Goal: Task Accomplishment & Management: Complete application form

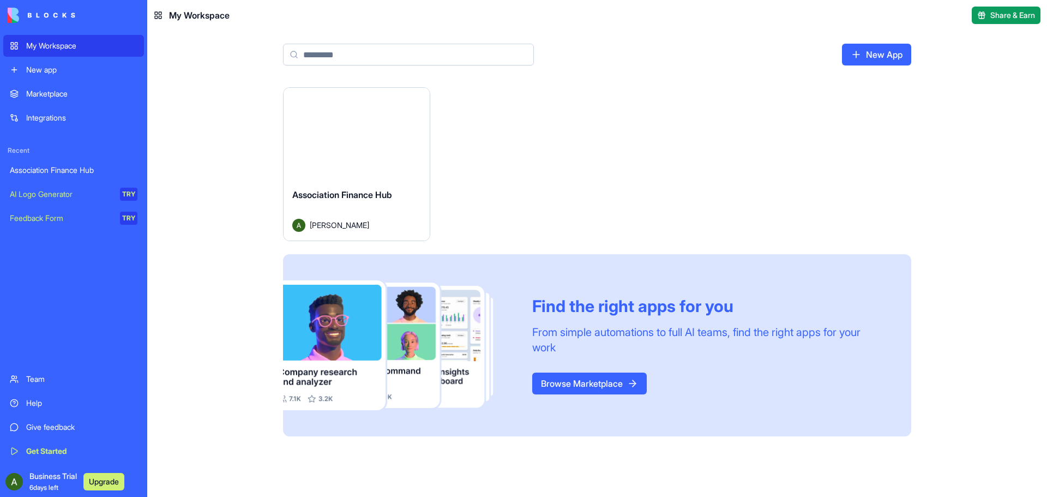
click at [354, 159] on div "Launch" at bounding box center [356, 134] width 146 height 92
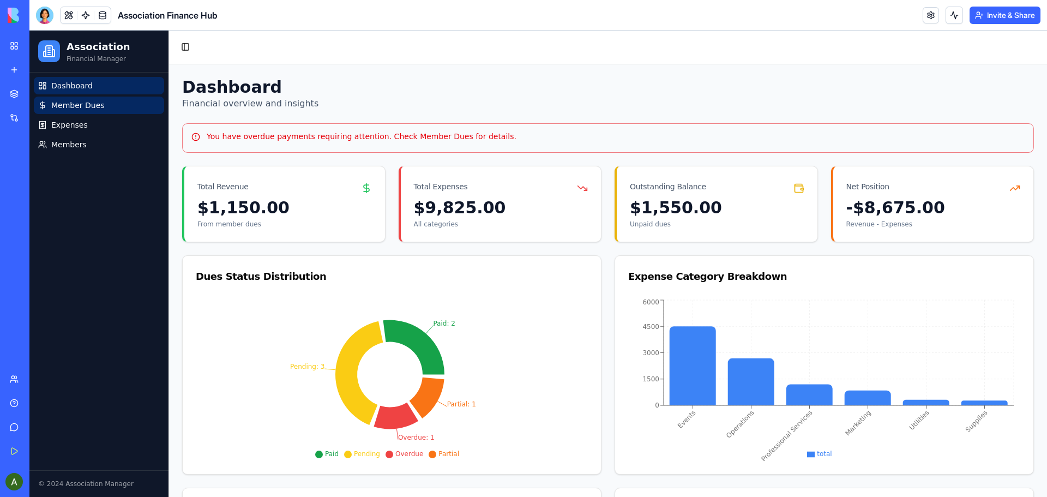
click at [75, 105] on span "Member Dues" at bounding box center [77, 105] width 53 height 11
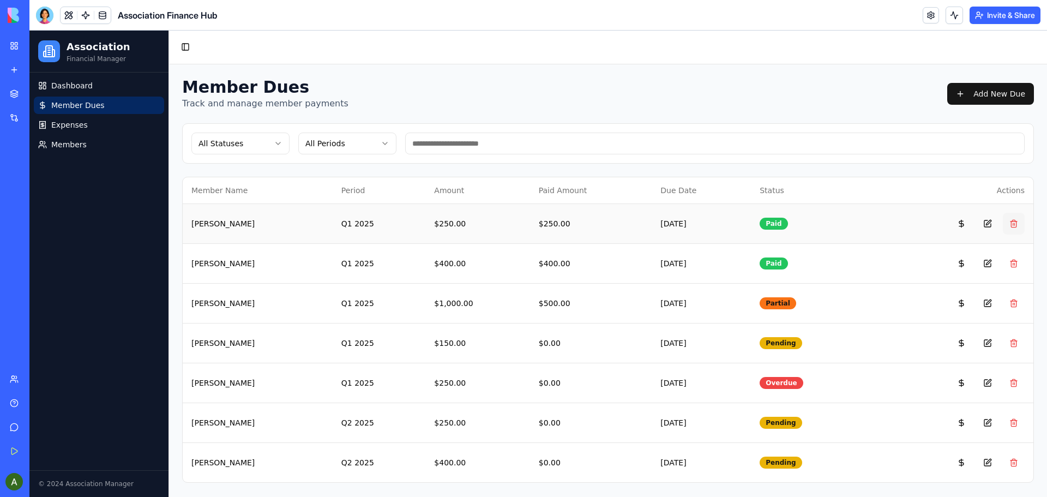
click at [1014, 223] on button at bounding box center [1013, 224] width 22 height 22
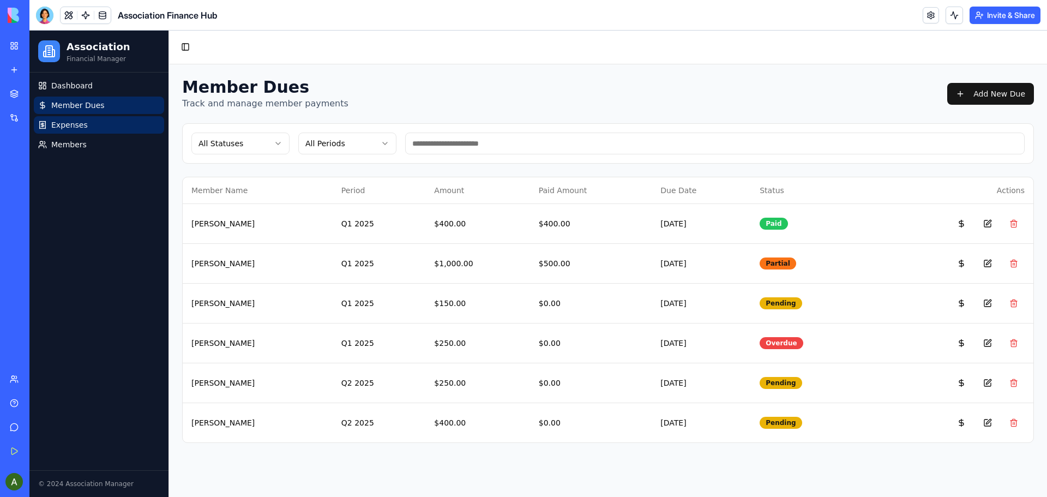
click at [70, 123] on span "Expenses" at bounding box center [69, 124] width 37 height 11
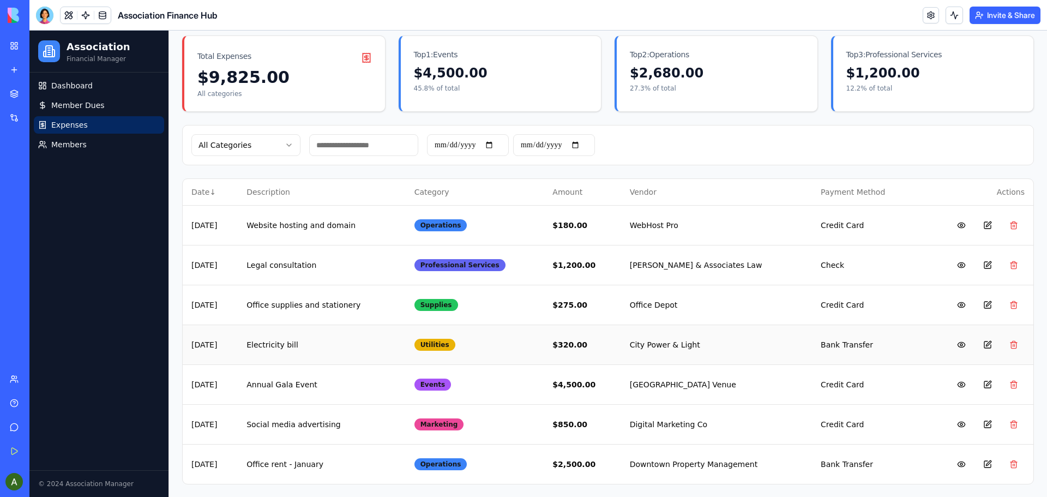
scroll to position [33, 0]
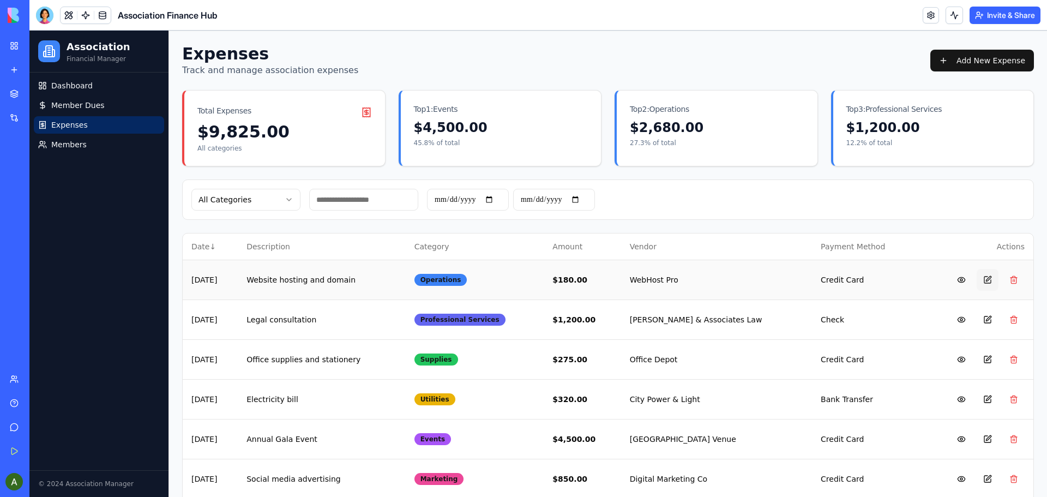
click at [978, 276] on button at bounding box center [987, 280] width 22 height 22
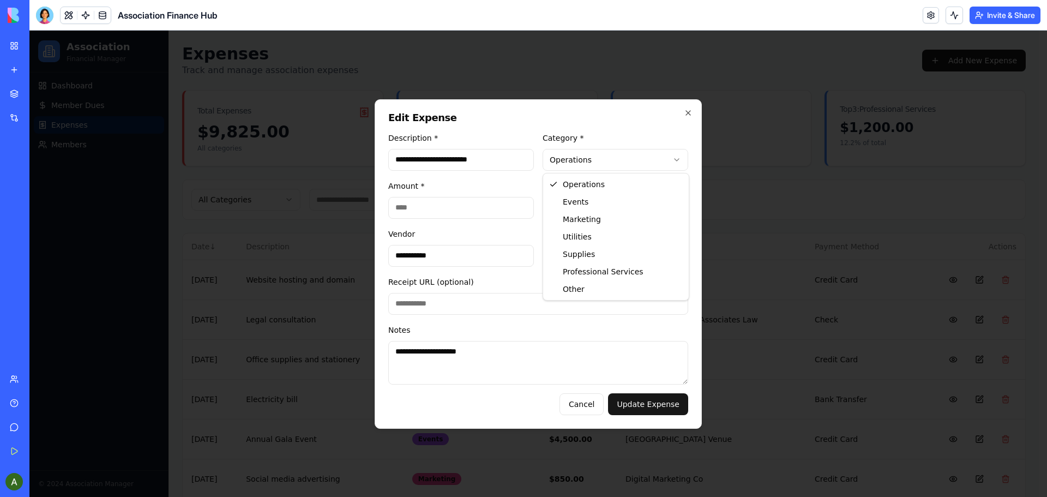
click at [677, 159] on body "Association Financial Manager Dashboard Member Dues Expenses Members © 2024 Ass…" at bounding box center [533, 274] width 1009 height 554
click at [686, 111] on body "Association Financial Manager Dashboard Member Dues Expenses Members © 2024 Ass…" at bounding box center [533, 274] width 1009 height 554
click at [598, 401] on button "Cancel" at bounding box center [581, 404] width 44 height 22
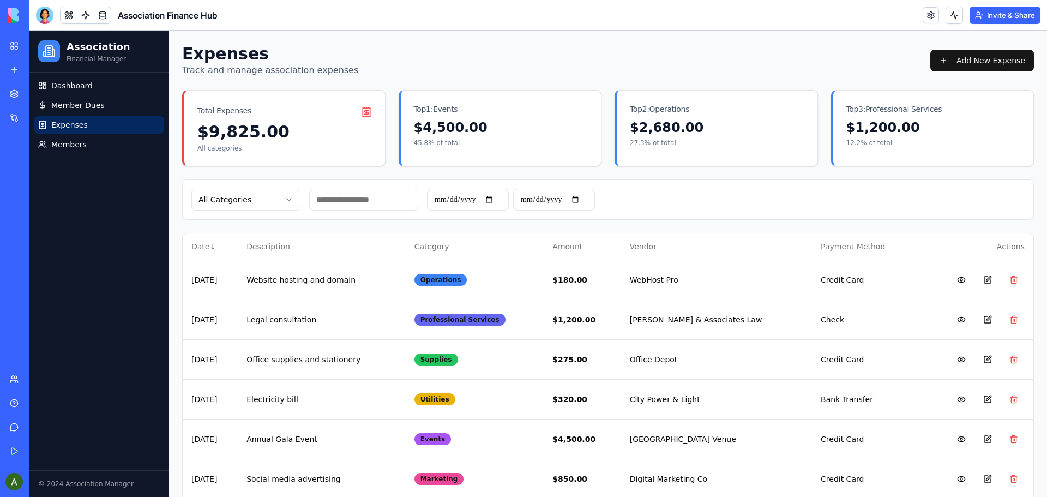
click at [286, 196] on html "Association Financial Manager Dashboard Member Dues Expenses Members © 2024 Ass…" at bounding box center [537, 274] width 1017 height 554
click at [69, 146] on html "Association Financial Manager Dashboard Member Dues Expenses Members © 2024 Ass…" at bounding box center [537, 274] width 1017 height 554
click at [65, 143] on span "Members" at bounding box center [68, 144] width 35 height 11
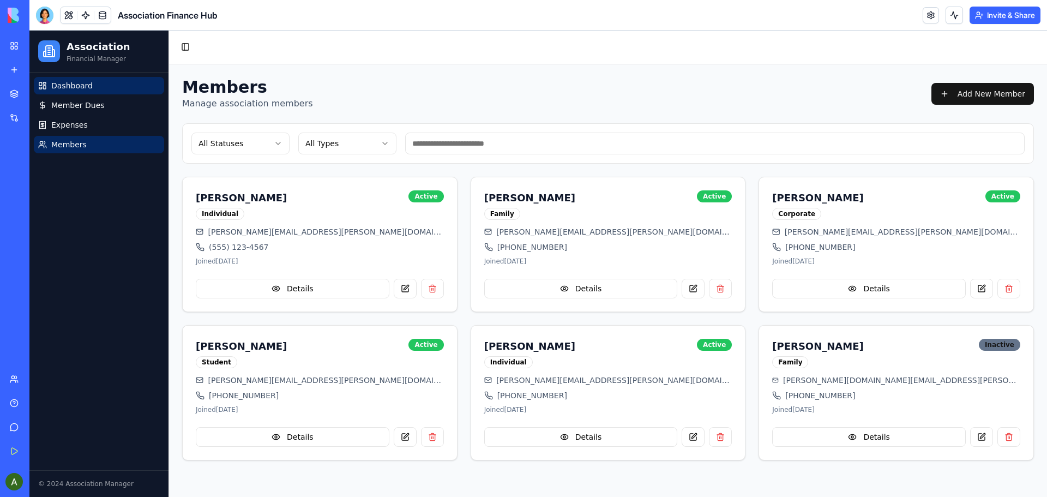
click at [57, 83] on span "Dashboard" at bounding box center [71, 85] width 41 height 11
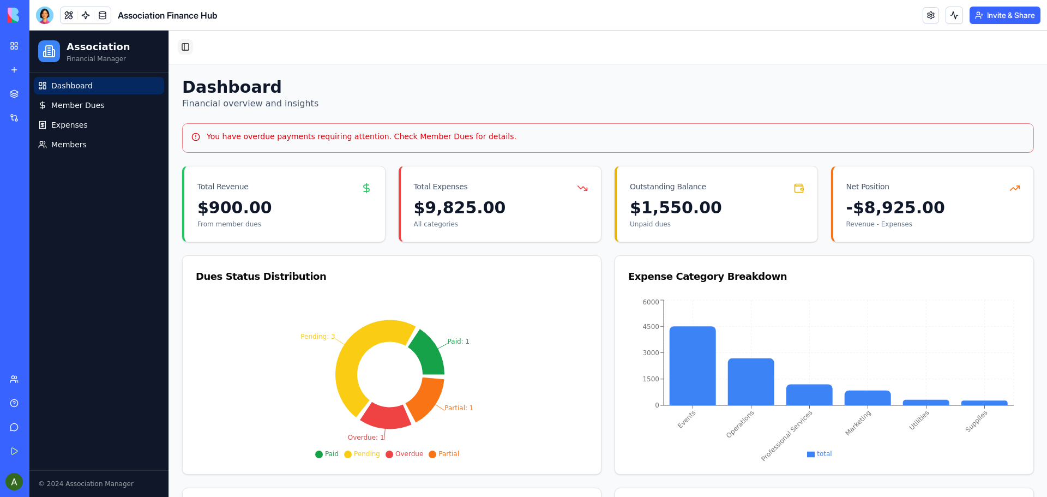
click at [185, 46] on button "Toggle Sidebar" at bounding box center [185, 46] width 15 height 15
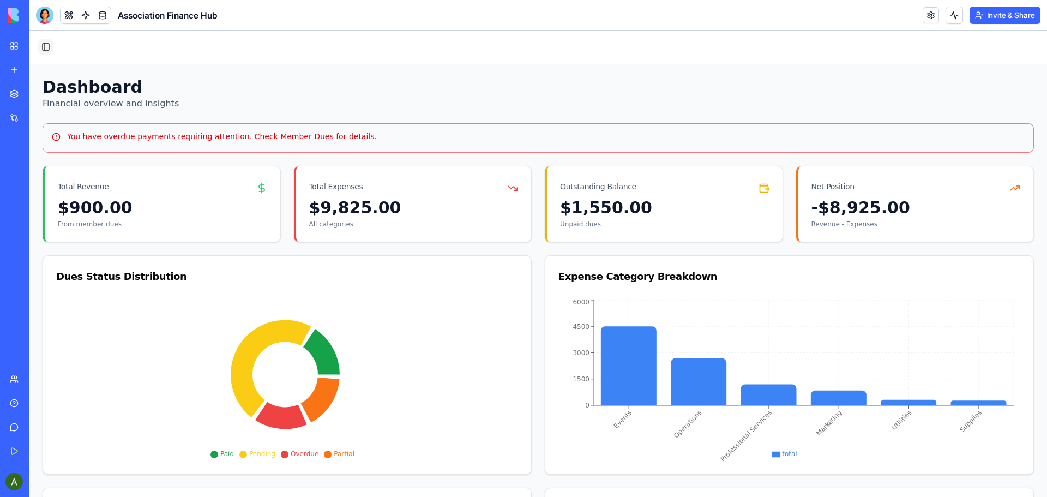
click at [45, 46] on button "Toggle Sidebar" at bounding box center [45, 46] width 15 height 15
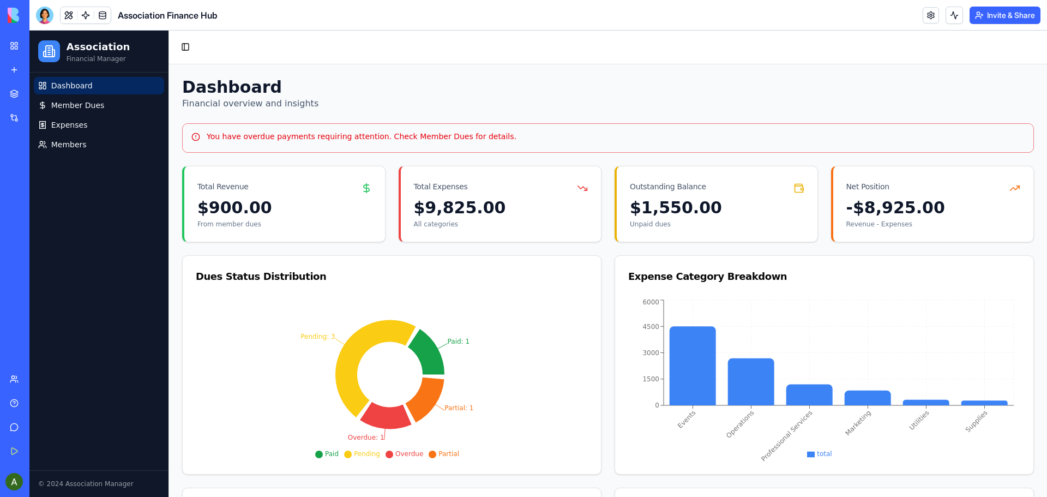
click at [19, 45] on link "My Workspace" at bounding box center [25, 46] width 44 height 22
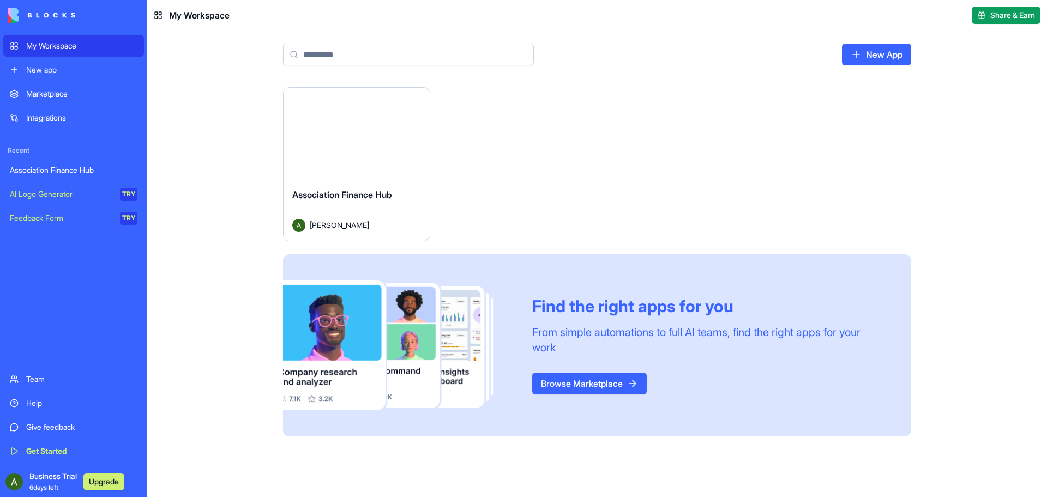
click at [64, 170] on div "Association Finance Hub" at bounding box center [74, 170] width 128 height 11
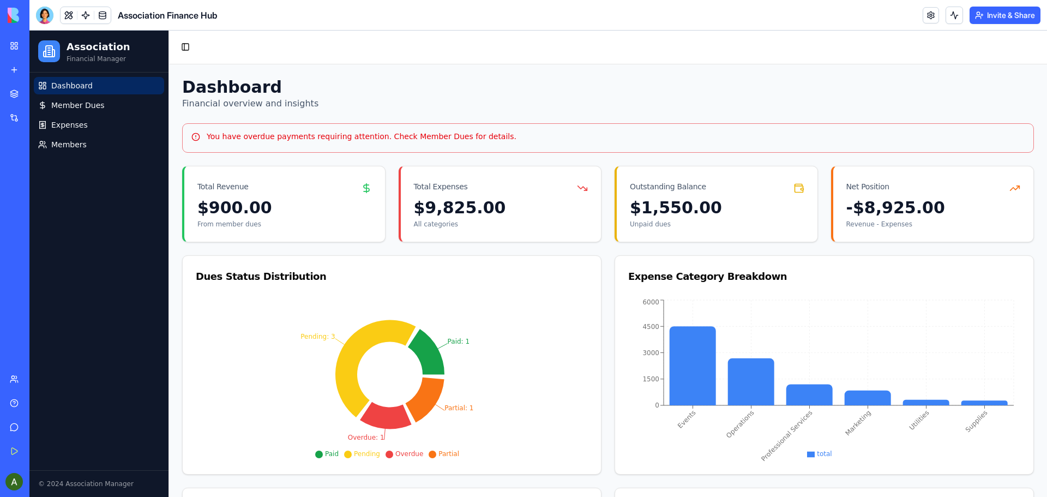
click at [102, 485] on div "© 2024 Association Manager" at bounding box center [99, 483] width 122 height 9
click at [92, 482] on div "© 2024 Association Manager" at bounding box center [99, 483] width 122 height 9
click at [46, 50] on icon at bounding box center [49, 51] width 7 height 11
click at [66, 13] on button at bounding box center [69, 15] width 16 height 16
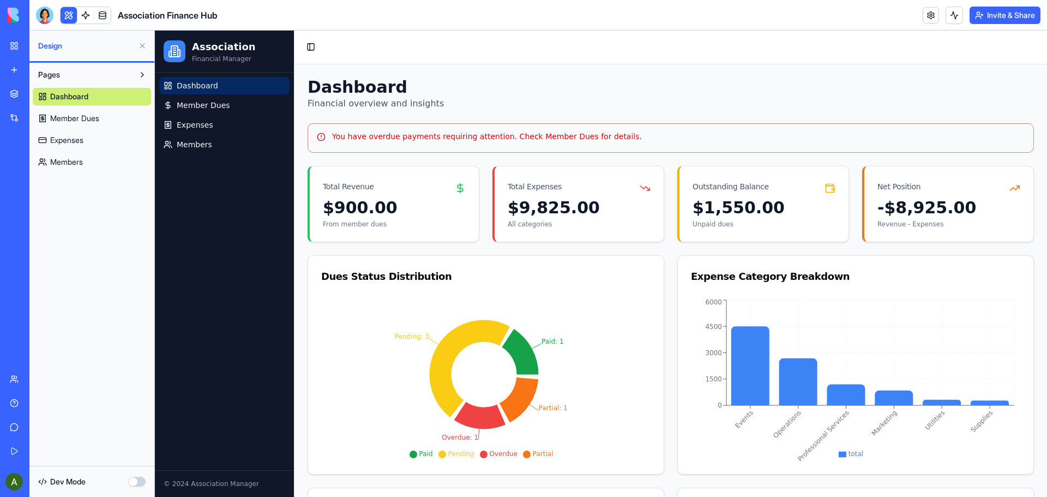
click at [135, 74] on button at bounding box center [142, 74] width 17 height 17
click at [135, 73] on button at bounding box center [142, 74] width 17 height 17
click at [86, 481] on span "Dev Mode" at bounding box center [67, 481] width 35 height 11
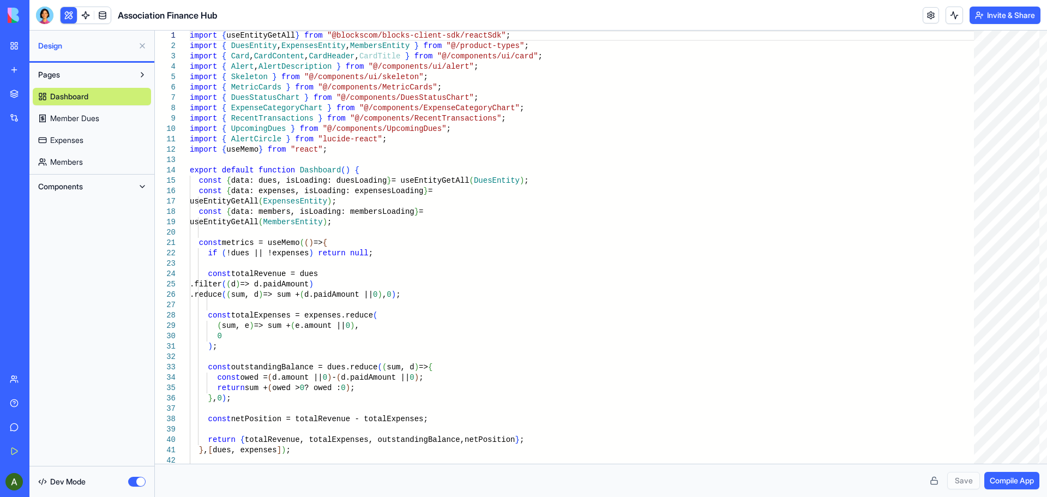
click at [1005, 484] on span "Compile App" at bounding box center [1011, 480] width 44 height 11
click at [138, 185] on button at bounding box center [142, 186] width 17 height 17
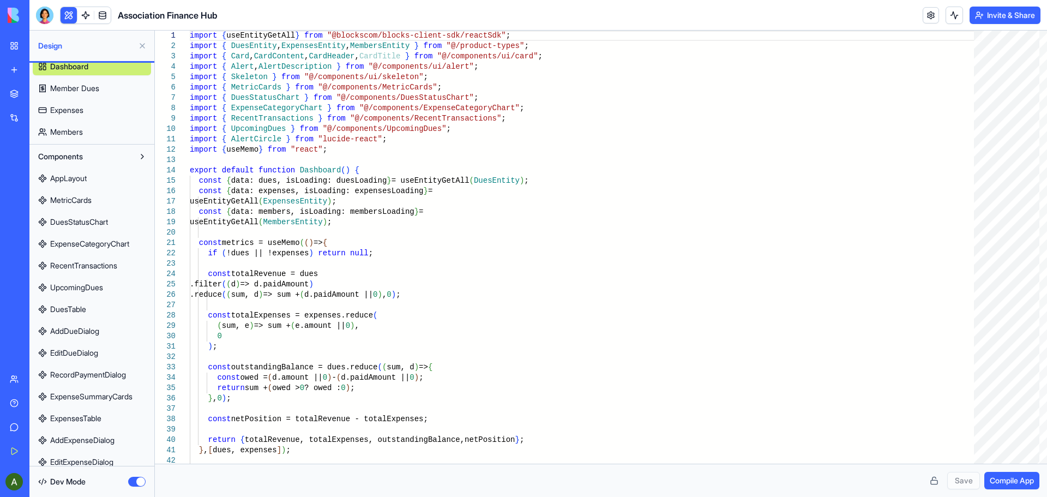
scroll to position [55, 0]
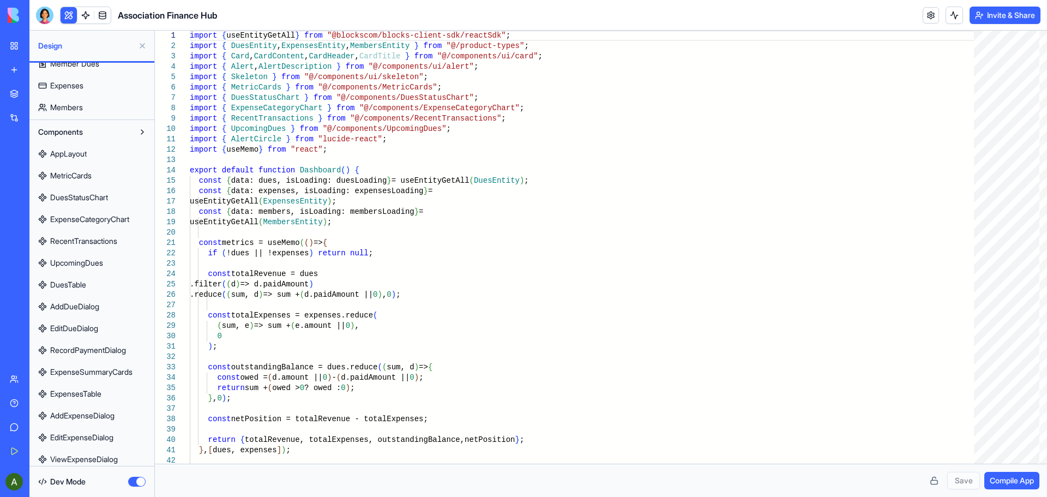
click at [80, 176] on span "MetricCards" at bounding box center [70, 175] width 41 height 11
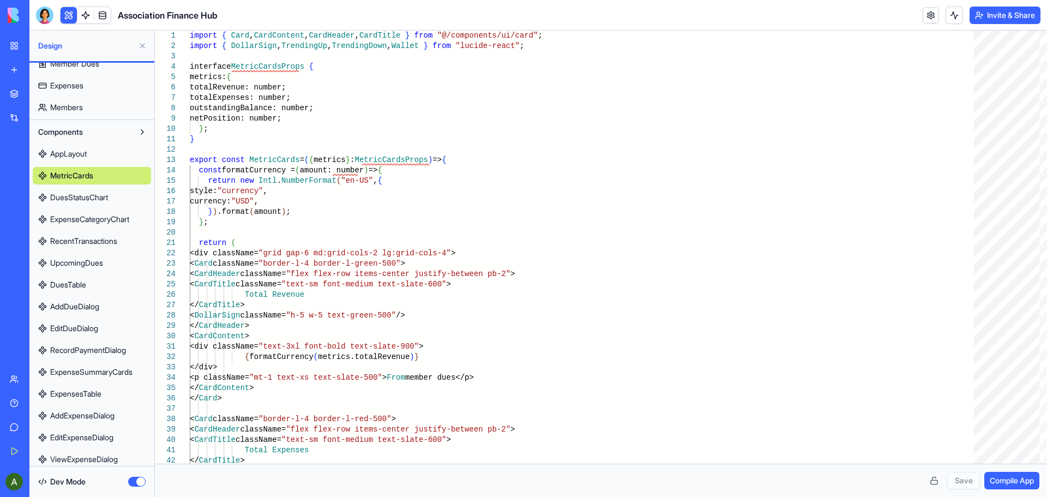
click at [79, 198] on span "DuesStatusChart" at bounding box center [79, 197] width 58 height 11
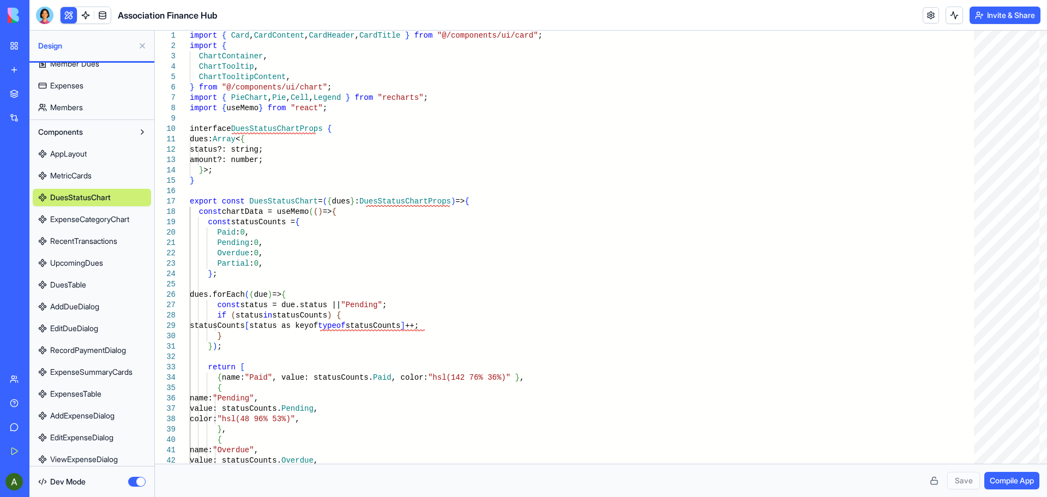
click at [81, 216] on span "ExpenseCategoryChart" at bounding box center [89, 219] width 79 height 11
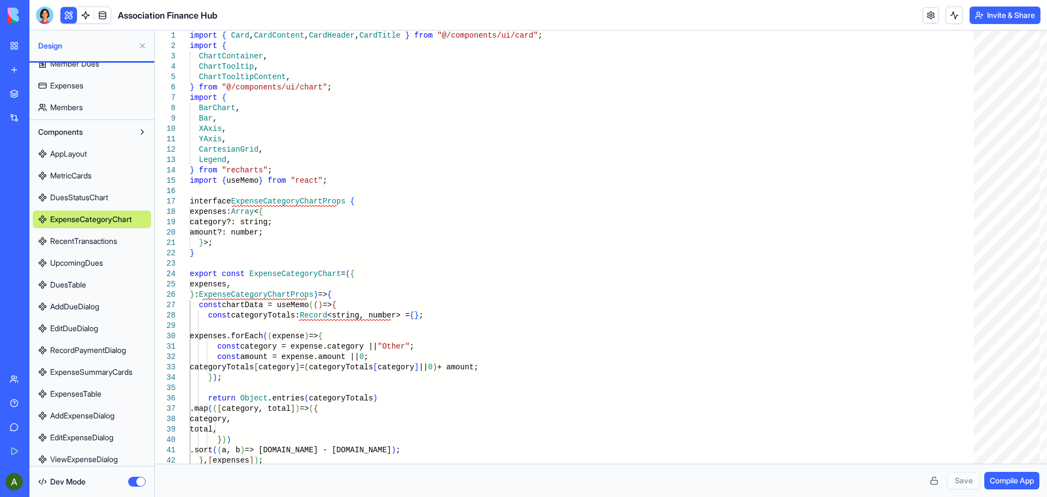
click at [77, 330] on span "EditDueDialog" at bounding box center [74, 328] width 48 height 11
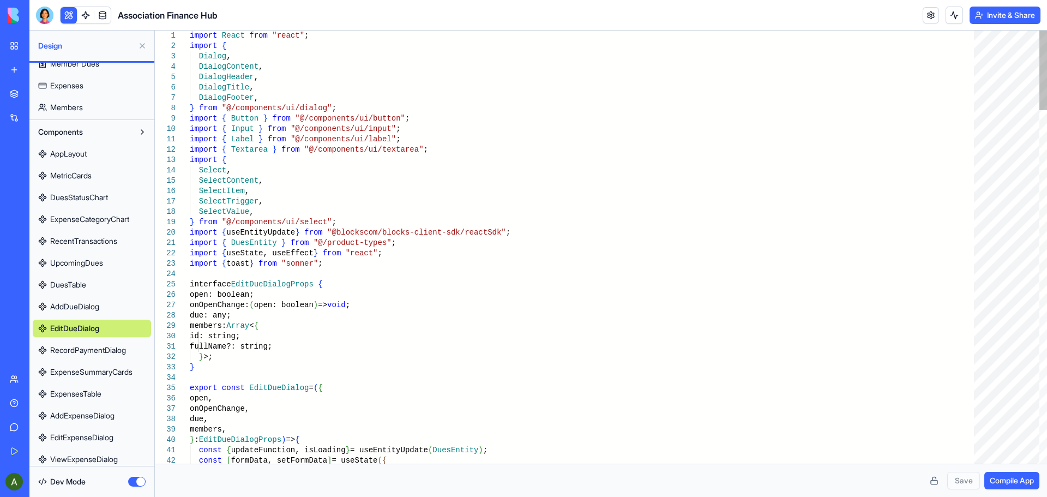
drag, startPoint x: 78, startPoint y: 349, endPoint x: 96, endPoint y: 363, distance: 22.9
click at [78, 349] on span "RecordPaymentDialog" at bounding box center [88, 350] width 76 height 11
type textarea "**********"
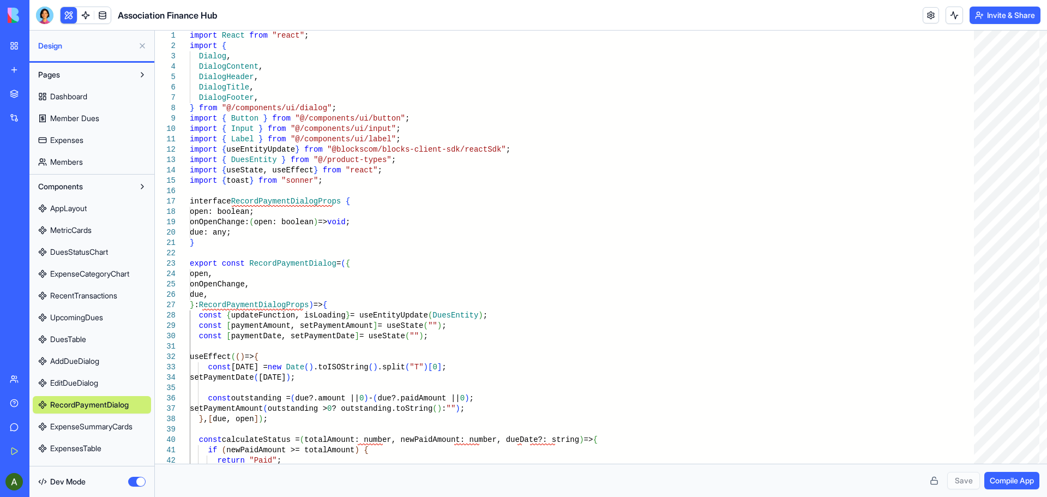
click at [35, 171] on div "Association Finance Hub" at bounding box center [25, 170] width 31 height 11
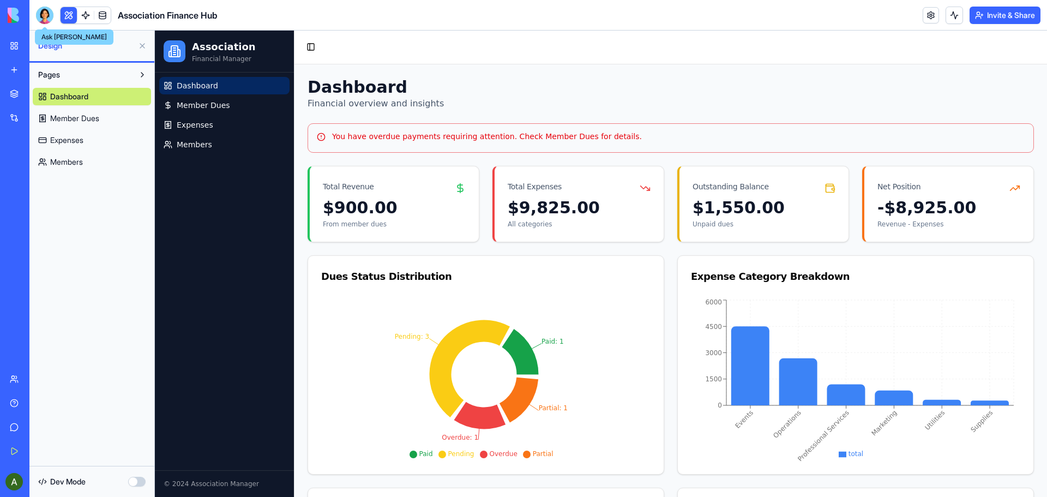
click at [44, 12] on div at bounding box center [44, 15] width 17 height 17
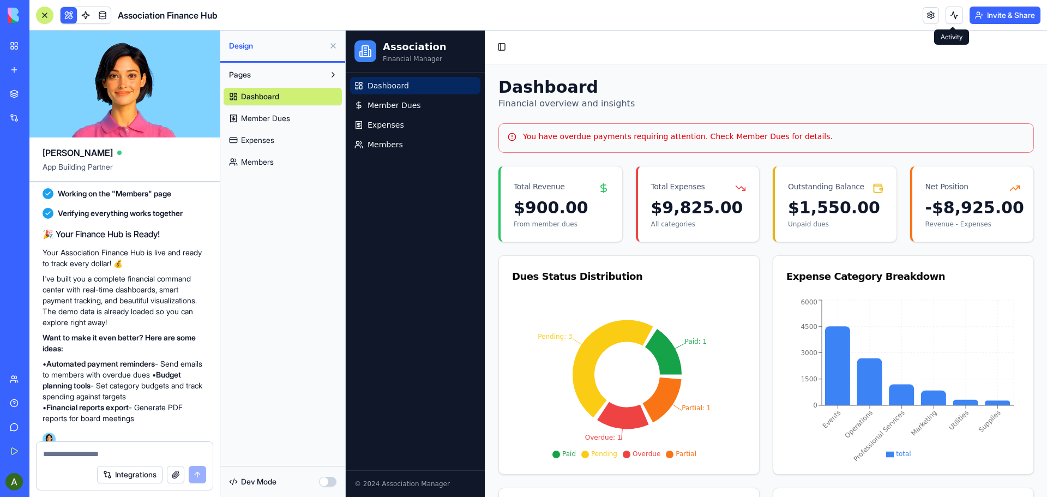
click at [954, 15] on button at bounding box center [953, 15] width 17 height 17
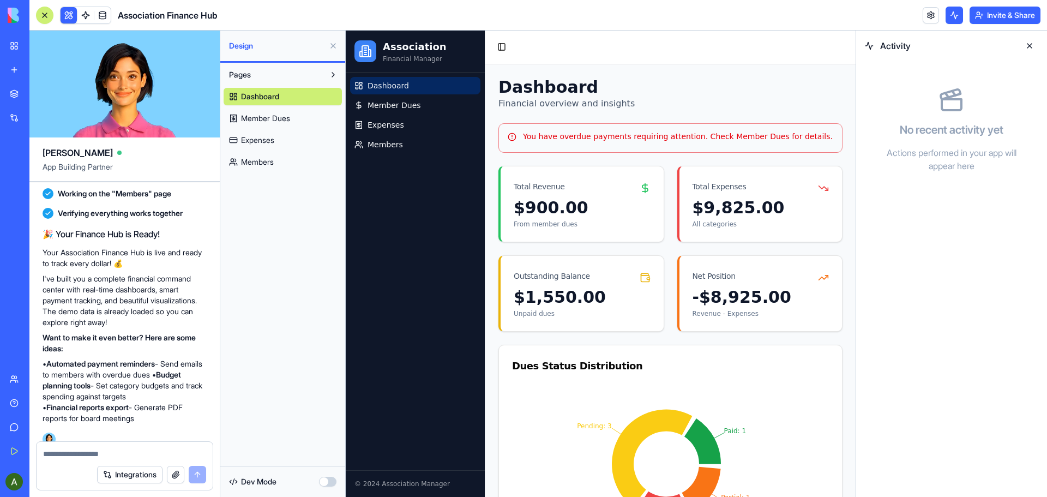
click at [1029, 49] on button at bounding box center [1028, 45] width 17 height 17
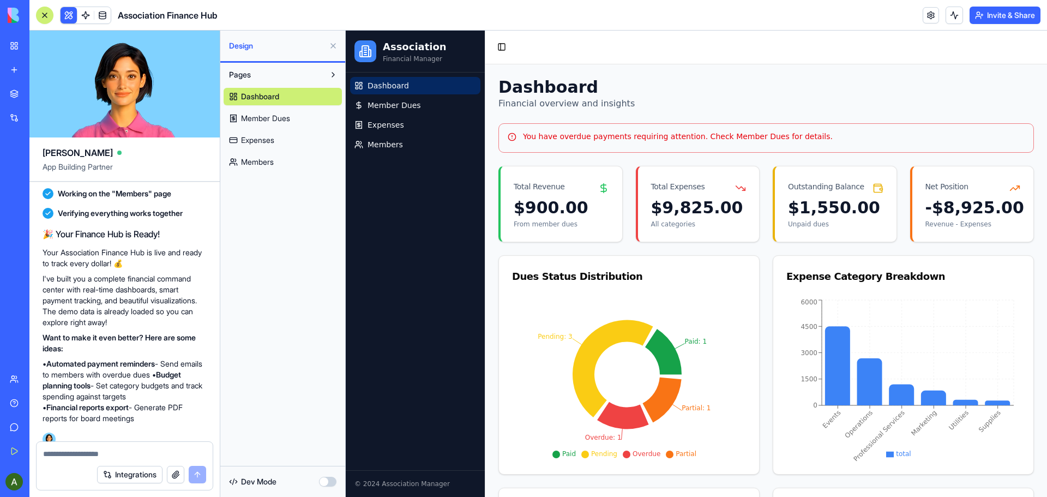
click at [56, 445] on div at bounding box center [125, 450] width 176 height 17
click at [58, 454] on textarea at bounding box center [124, 453] width 163 height 11
type textarea "**********"
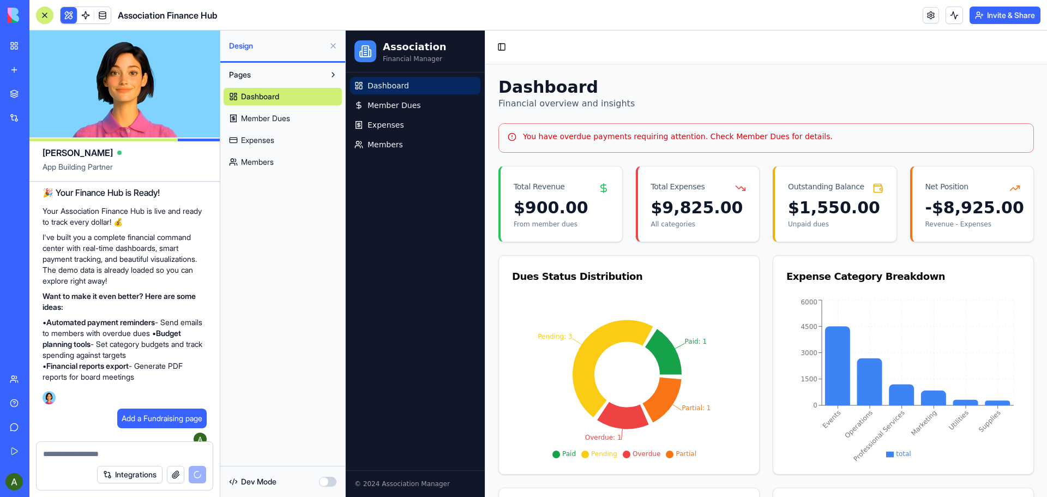
click at [29, 374] on div "Team" at bounding box center [33, 378] width 14 height 11
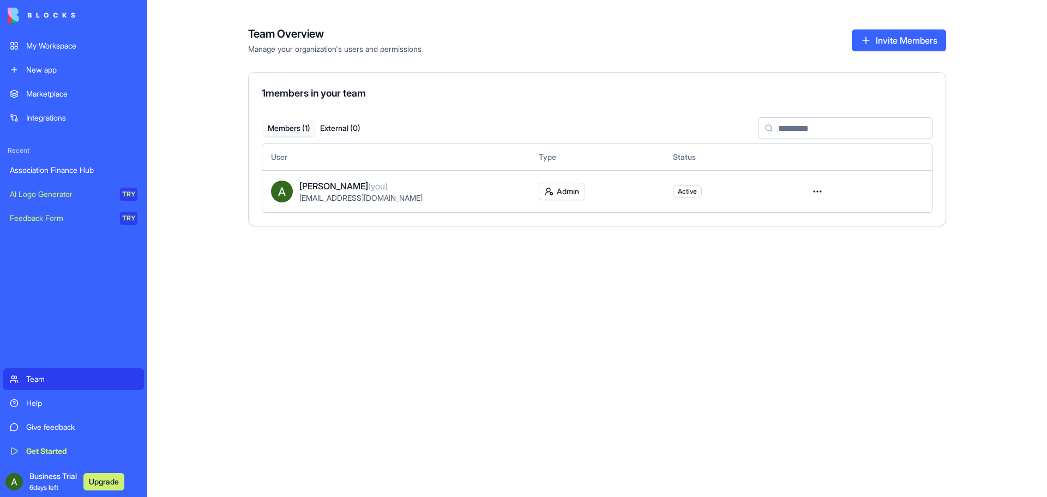
click at [102, 480] on button "Upgrade" at bounding box center [103, 481] width 41 height 17
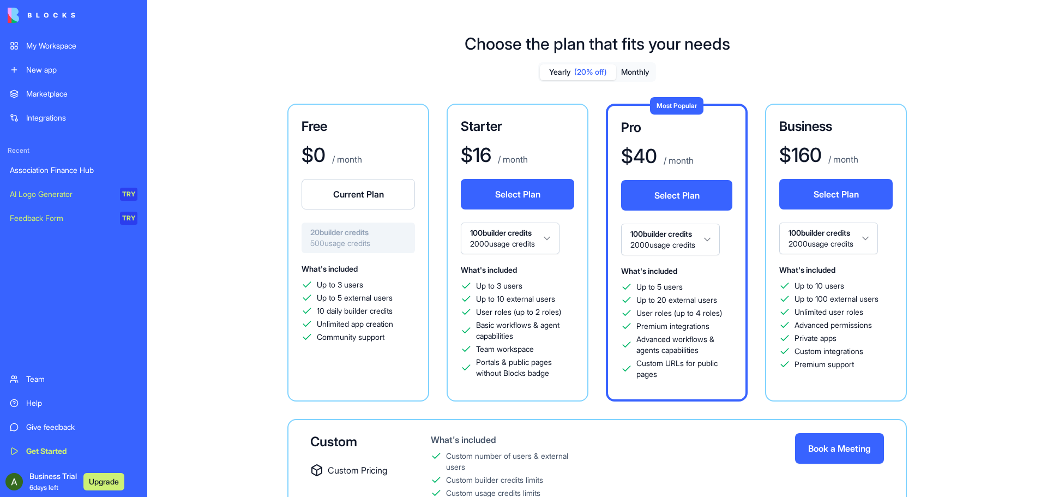
click at [52, 169] on div "Association Finance Hub" at bounding box center [74, 170] width 128 height 11
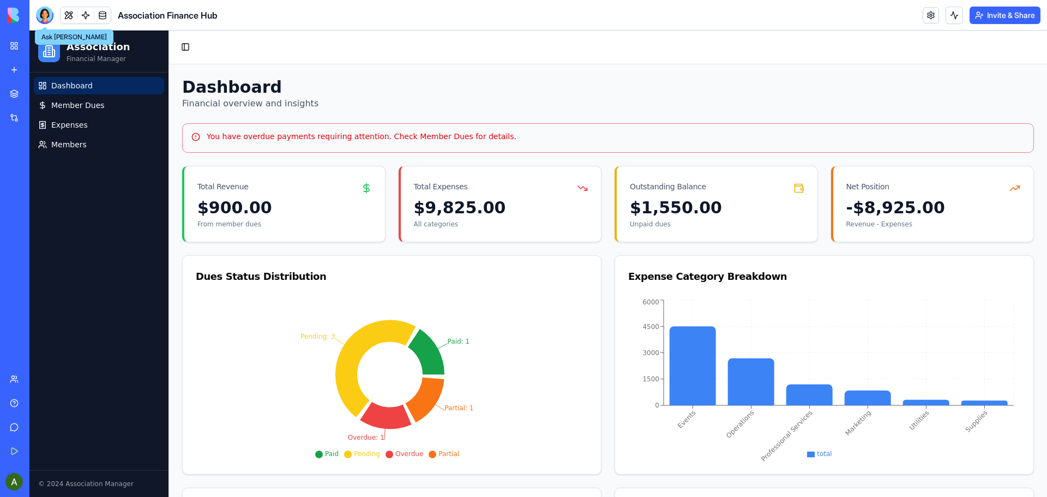
click at [43, 13] on div at bounding box center [44, 15] width 17 height 17
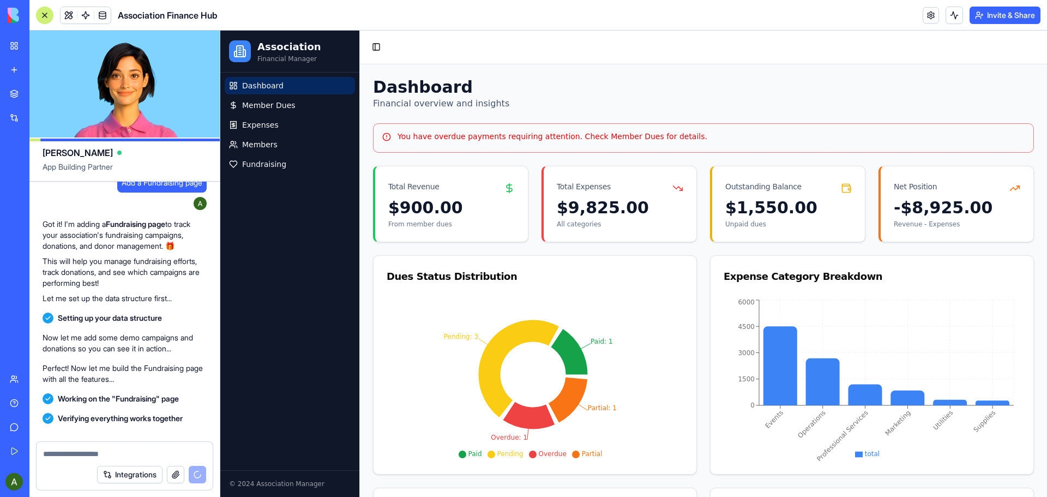
scroll to position [955, 0]
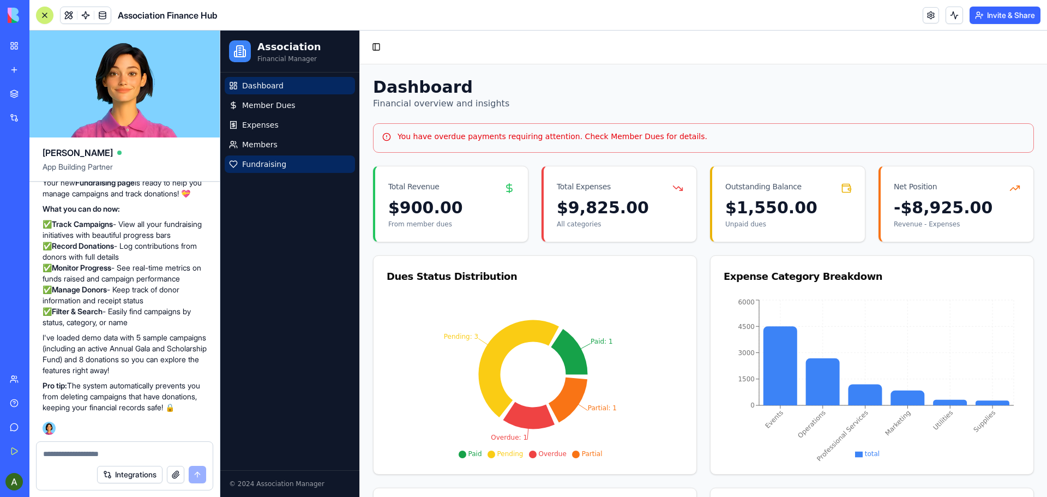
click at [258, 162] on span "Fundraising" at bounding box center [264, 164] width 44 height 11
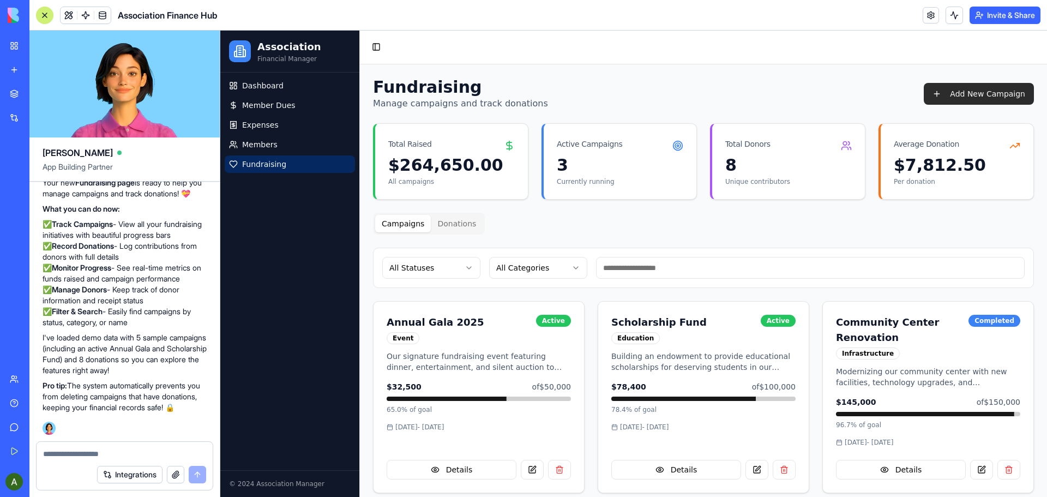
click at [981, 90] on button "Add New Campaign" at bounding box center [978, 94] width 110 height 22
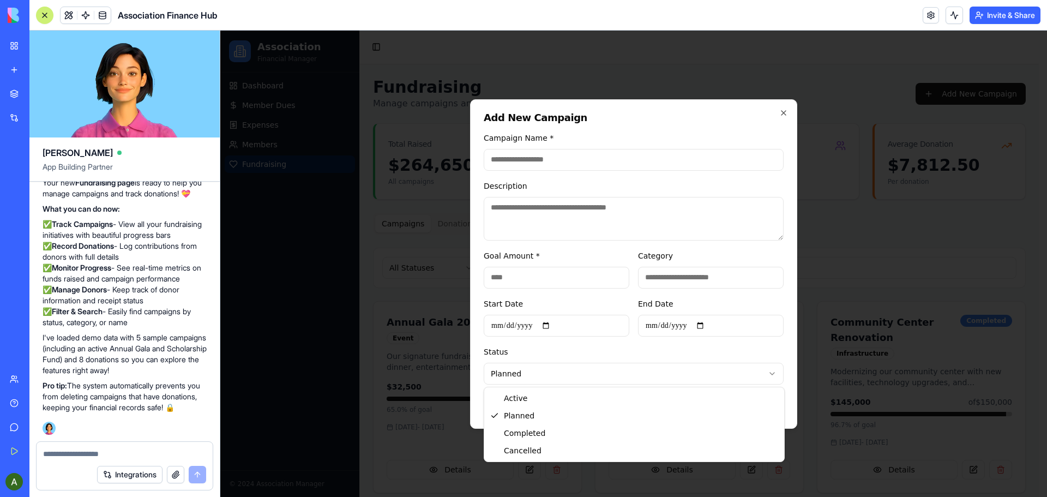
click at [770, 373] on body "Association Financial Manager Dashboard Member Dues Expenses Members Fundraisin…" at bounding box center [629, 363] width 818 height 665
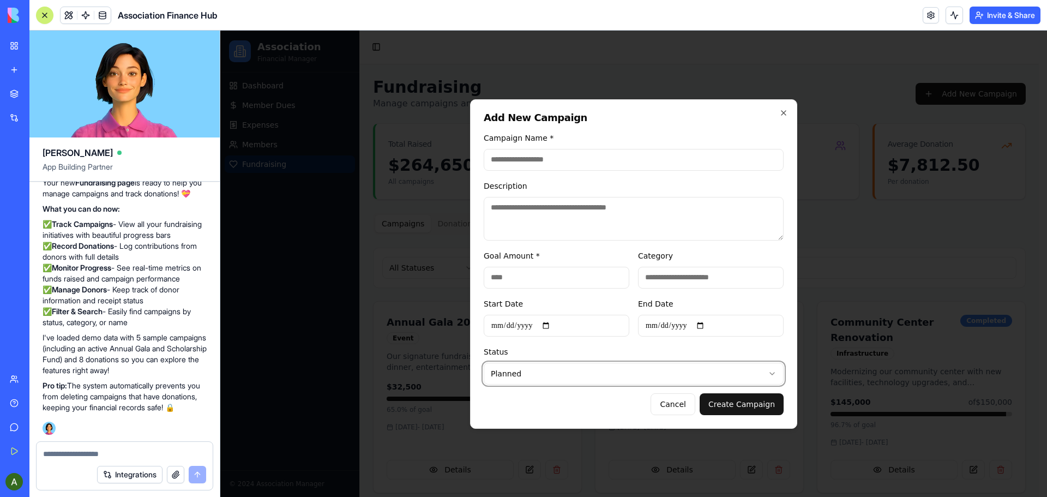
click at [782, 111] on body "Association Financial Manager Dashboard Member Dues Expenses Members Fundraisin…" at bounding box center [629, 363] width 818 height 665
click at [780, 114] on icon "button" at bounding box center [783, 112] width 9 height 9
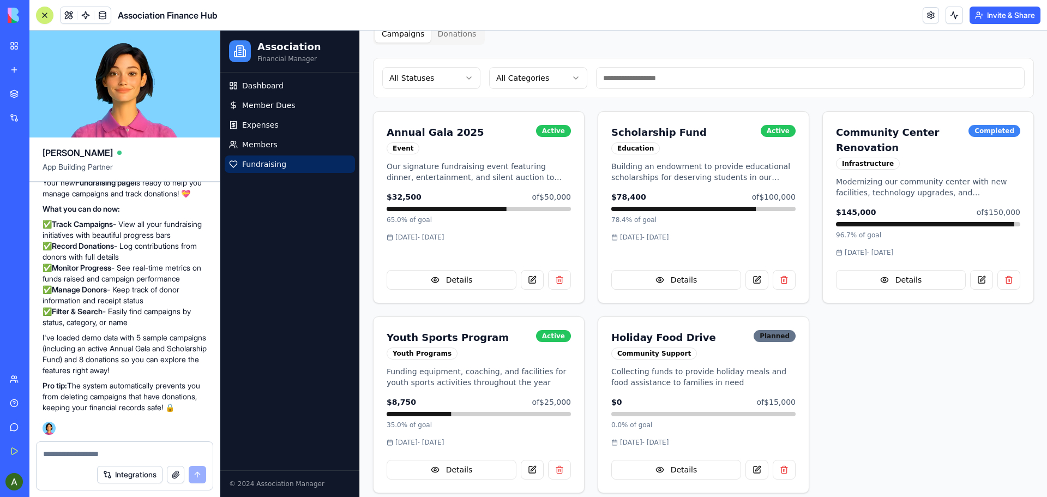
scroll to position [198, 0]
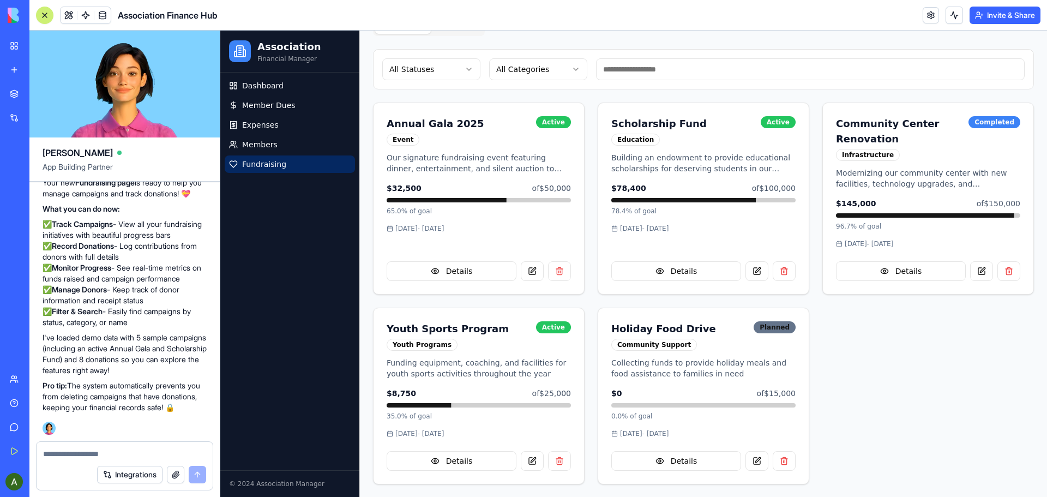
click at [95, 454] on textarea at bounding box center [124, 453] width 163 height 11
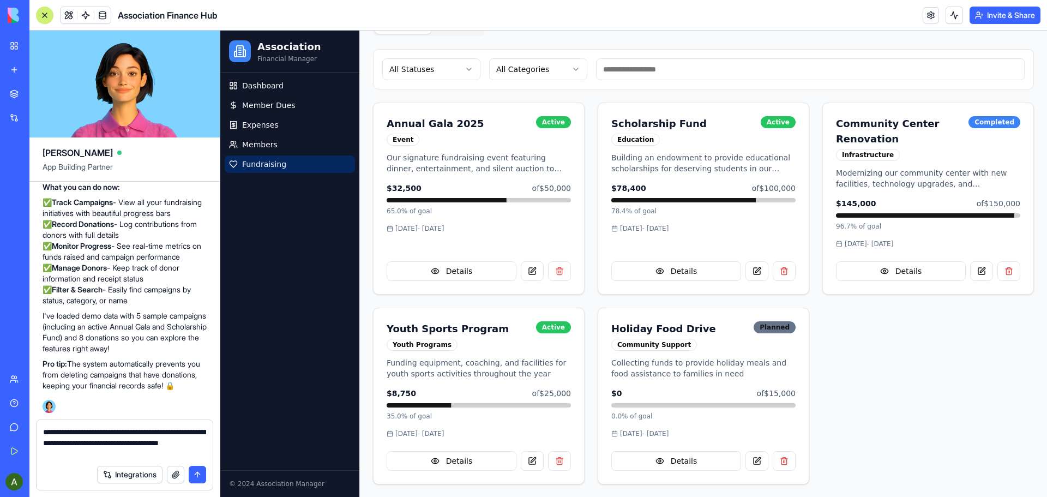
click at [141, 440] on textarea "**********" at bounding box center [124, 442] width 163 height 33
click at [139, 431] on textarea "**********" at bounding box center [124, 442] width 163 height 33
type textarea "**********"
click at [197, 472] on button "submit" at bounding box center [197, 474] width 17 height 17
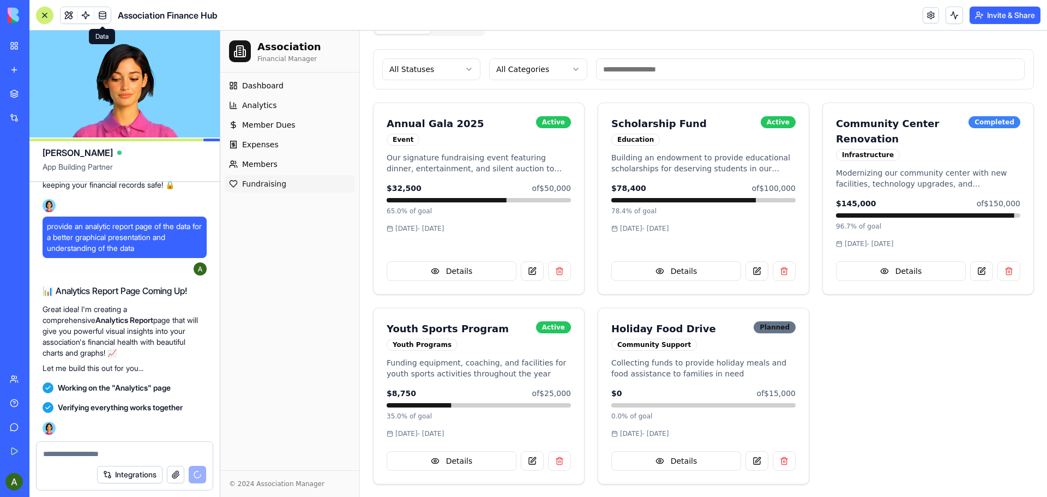
scroll to position [1544, 0]
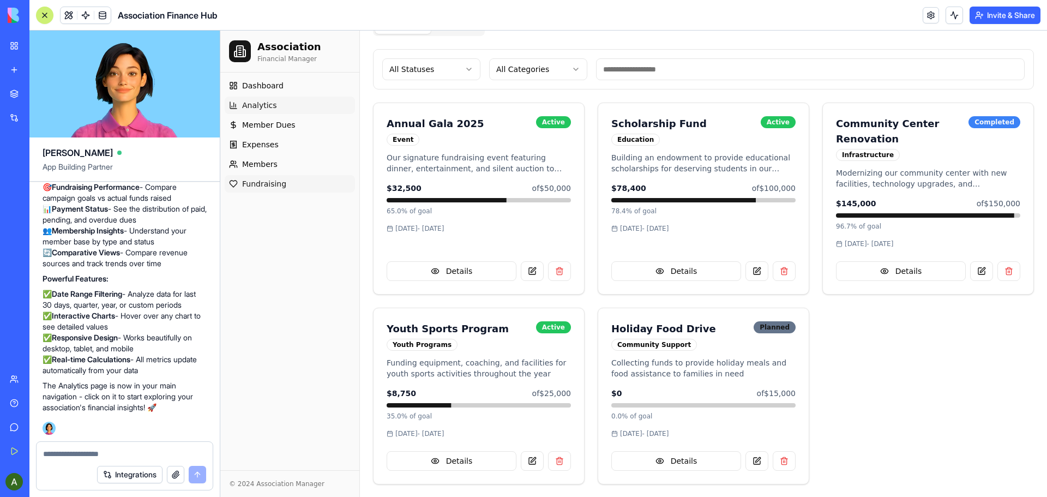
click at [261, 104] on span "Analytics" at bounding box center [259, 105] width 35 height 11
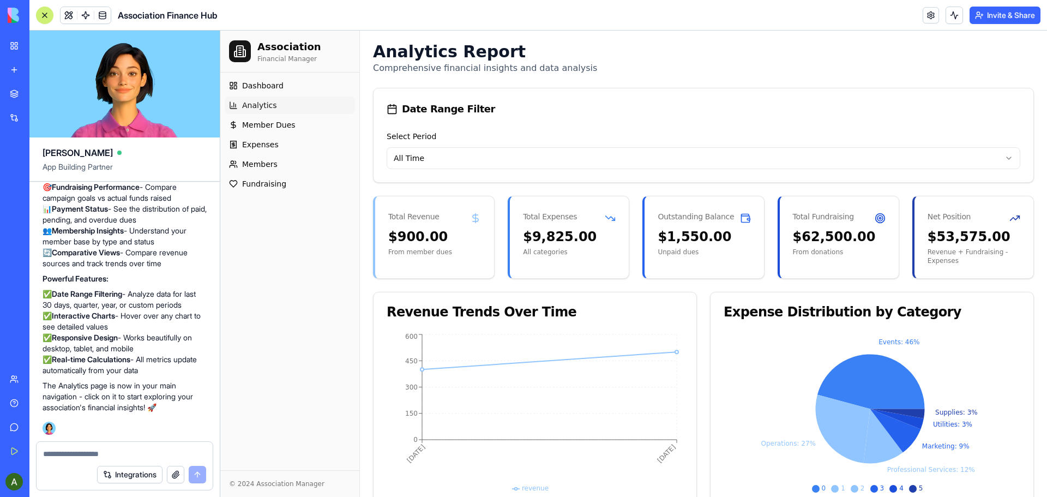
scroll to position [35, 0]
click at [270, 81] on span "Dashboard" at bounding box center [262, 85] width 41 height 11
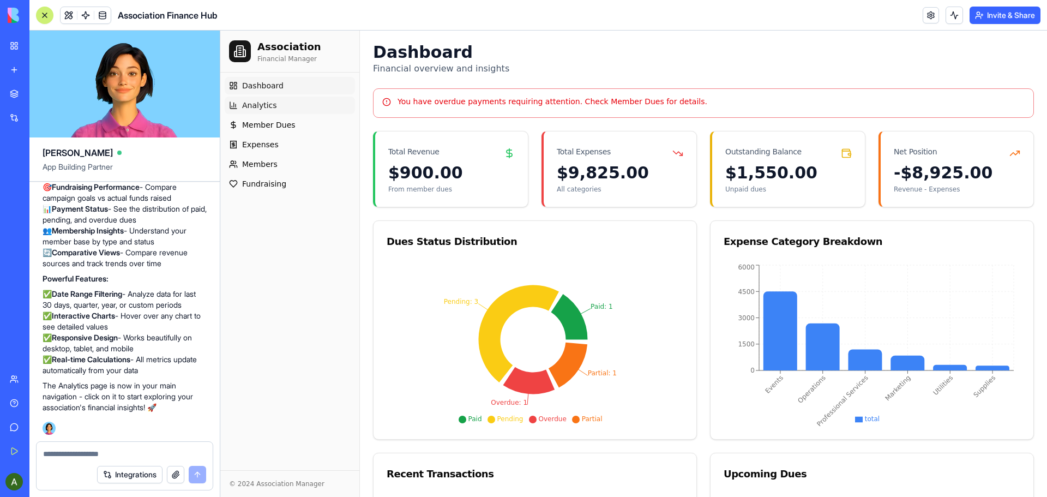
click at [248, 105] on span "Analytics" at bounding box center [259, 105] width 35 height 11
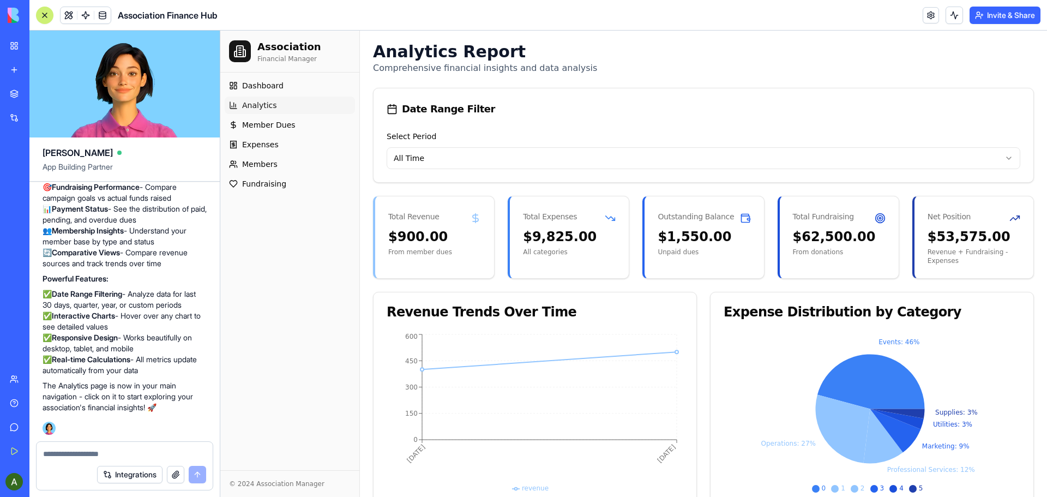
scroll to position [55, 0]
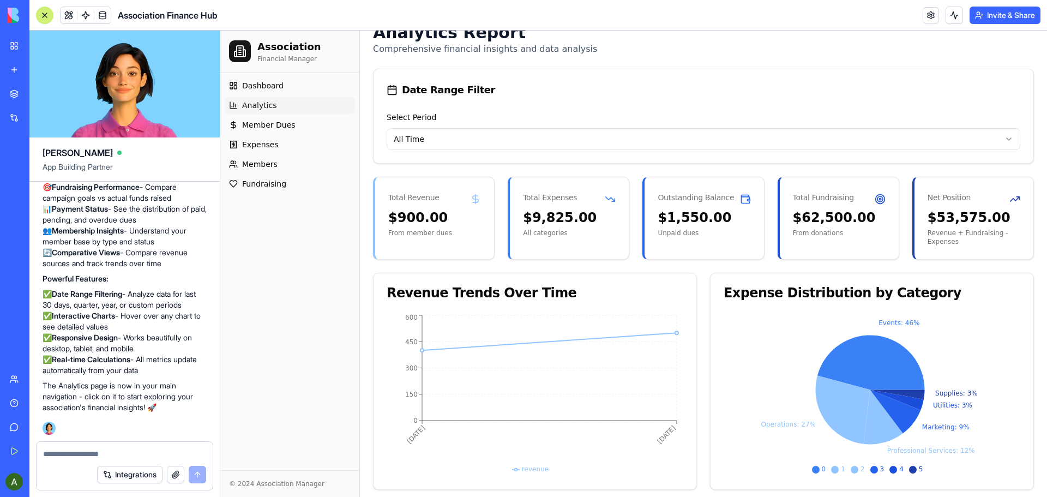
click at [270, 101] on span "Analytics" at bounding box center [259, 105] width 35 height 11
click at [261, 143] on span "Expenses" at bounding box center [260, 144] width 37 height 11
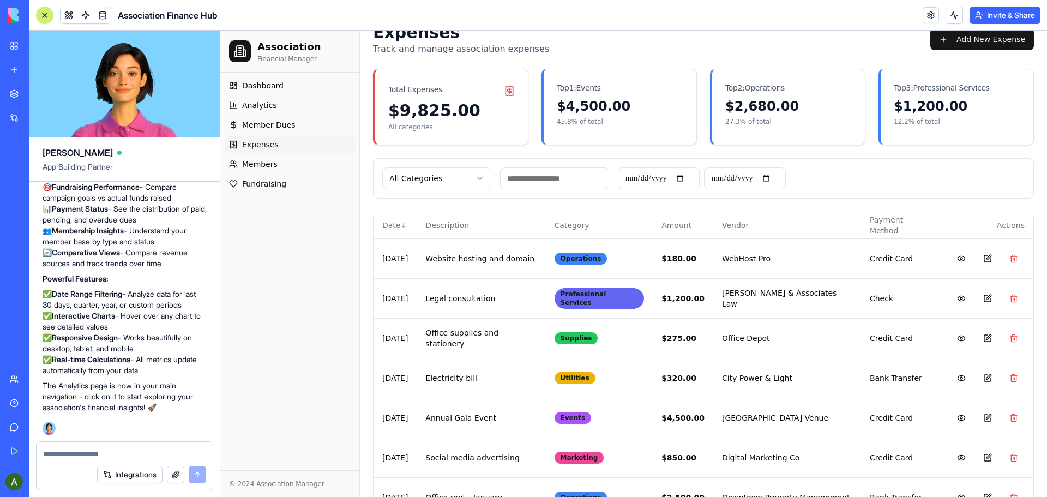
click at [85, 455] on textarea at bounding box center [124, 453] width 163 height 11
click at [70, 454] on textarea at bounding box center [124, 453] width 163 height 11
paste textarea "**********"
type textarea "**********"
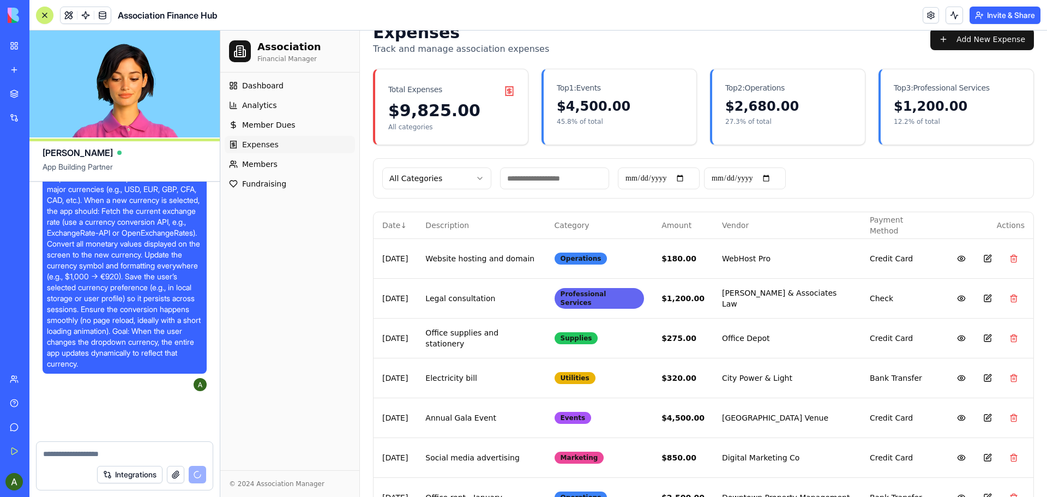
scroll to position [2604, 0]
